Goal: Transaction & Acquisition: Register for event/course

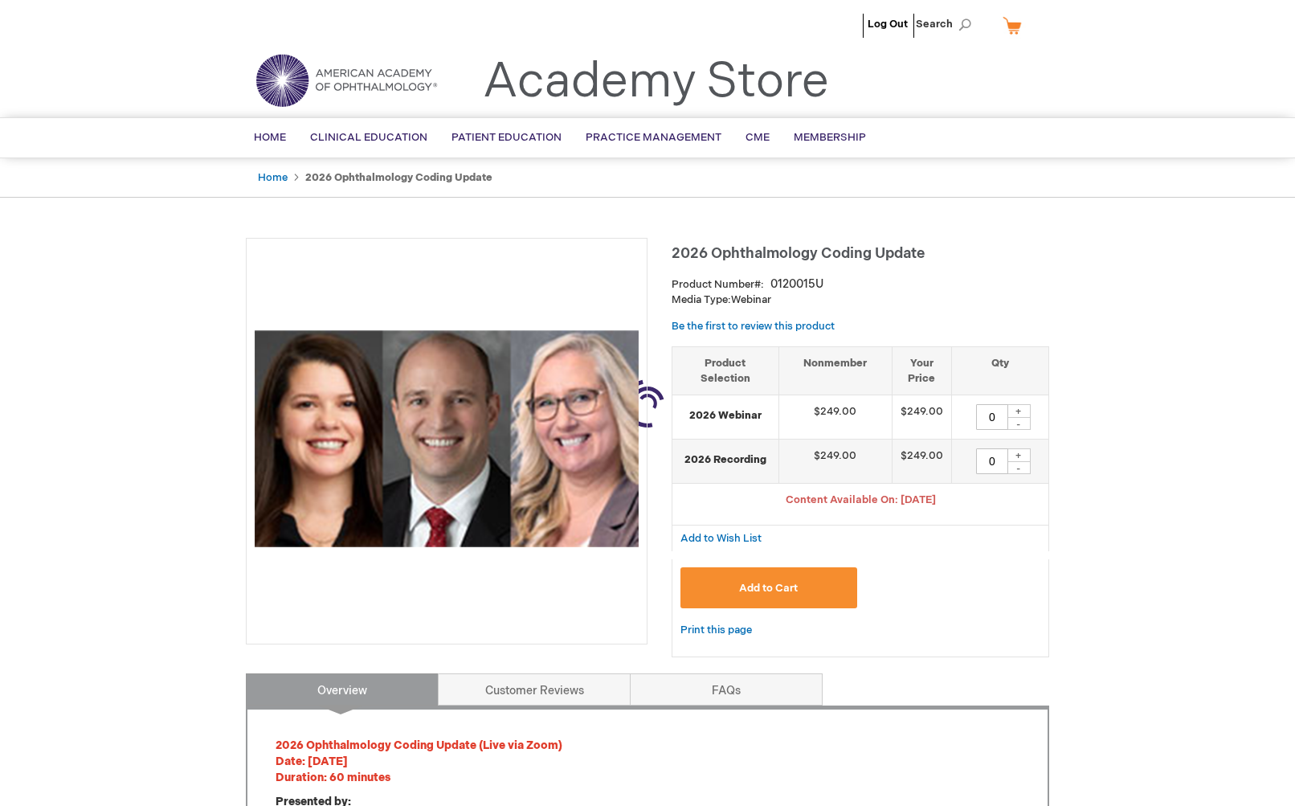
type input "0"
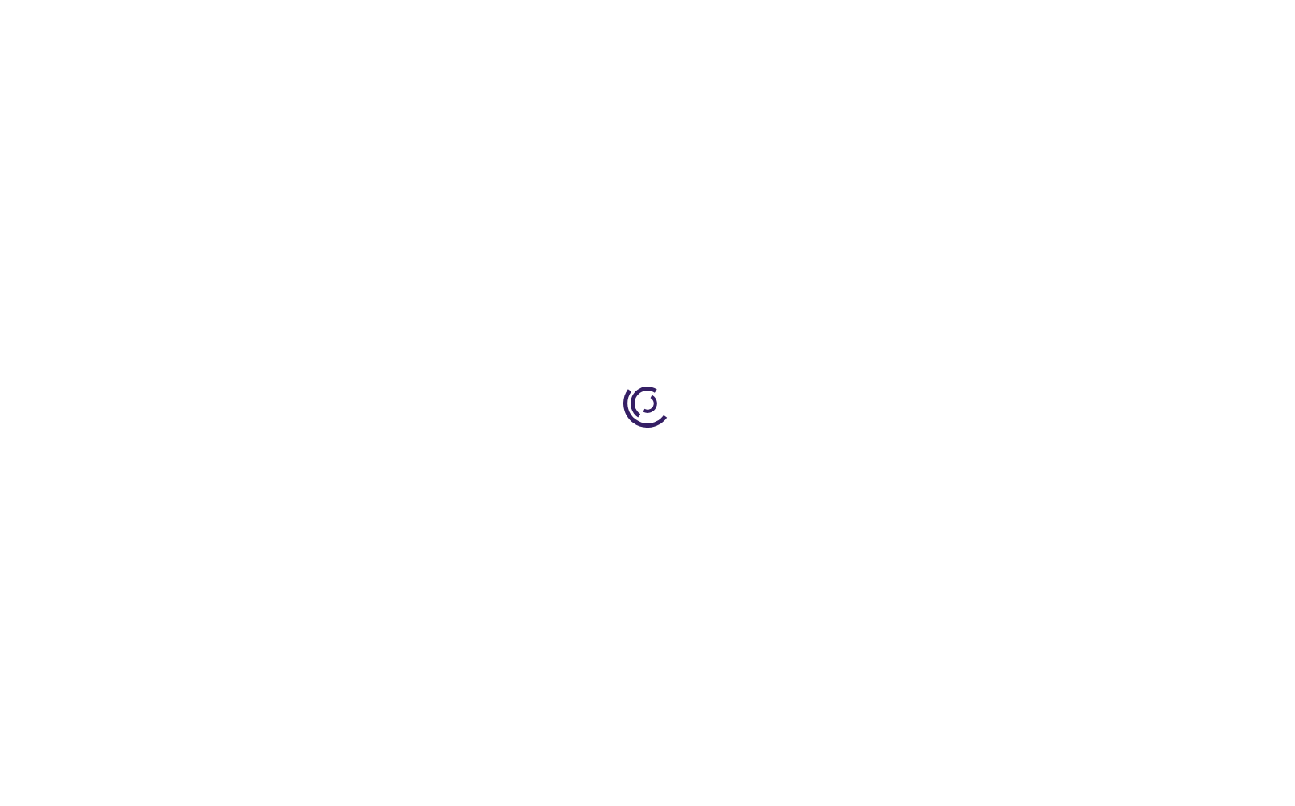
type input "0"
